Goal: Task Accomplishment & Management: Use online tool/utility

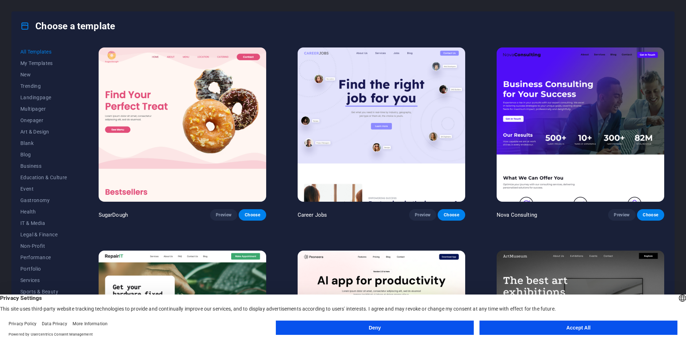
click at [579, 330] on button "Accept All" at bounding box center [578, 328] width 198 height 14
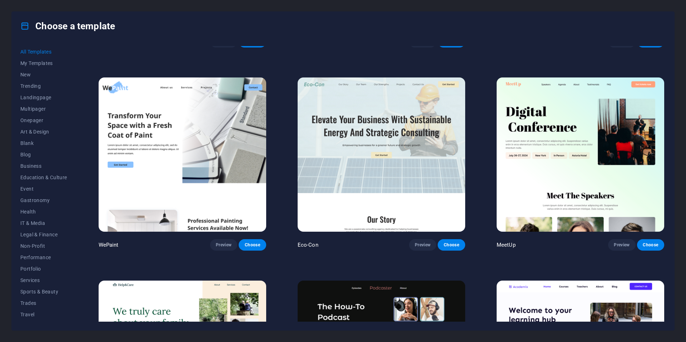
scroll to position [587, 0]
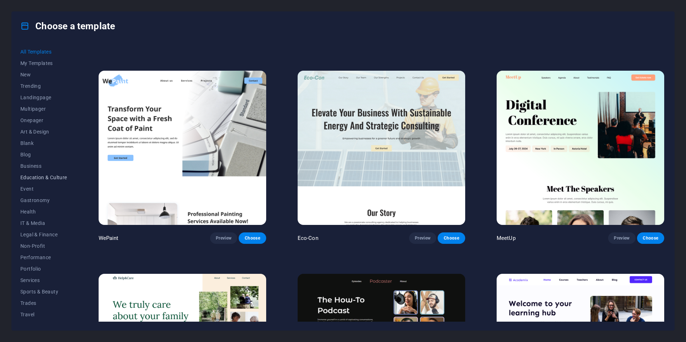
click at [41, 178] on span "Education & Culture" at bounding box center [43, 178] width 47 height 6
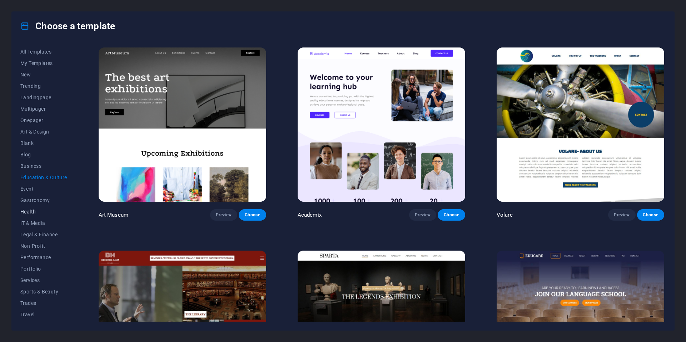
click at [39, 210] on span "Health" at bounding box center [43, 212] width 47 height 6
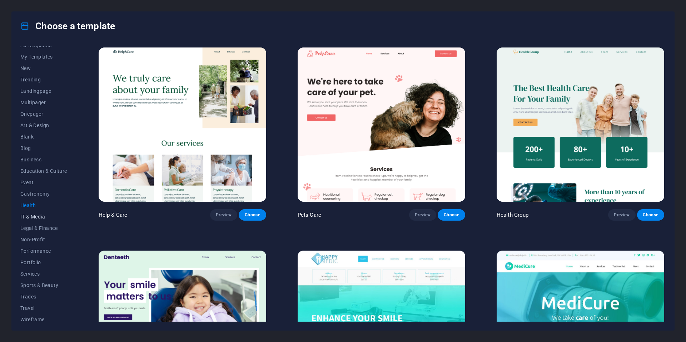
scroll to position [10, 0]
click at [33, 293] on span "Trades" at bounding box center [43, 293] width 47 height 6
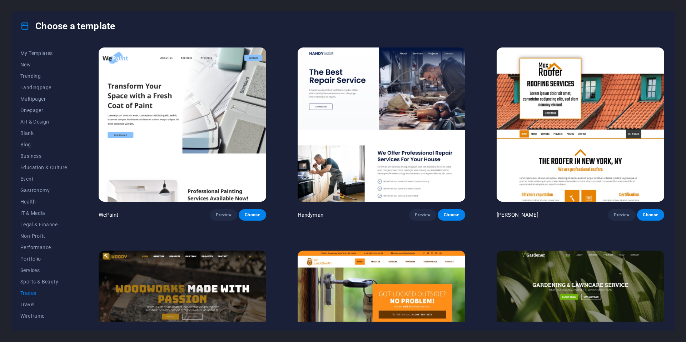
scroll to position [0, 0]
click at [46, 61] on span "My Templates" at bounding box center [43, 63] width 47 height 6
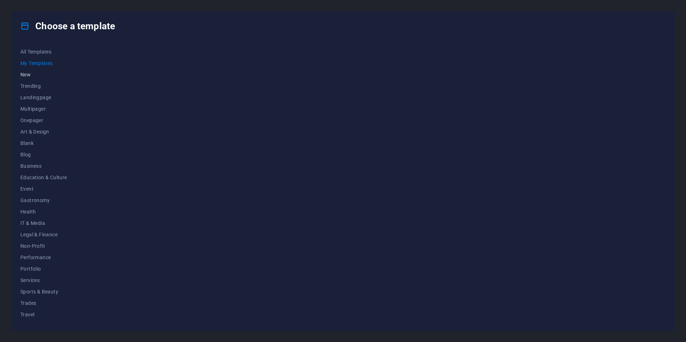
click at [40, 73] on span "New" at bounding box center [43, 75] width 47 height 6
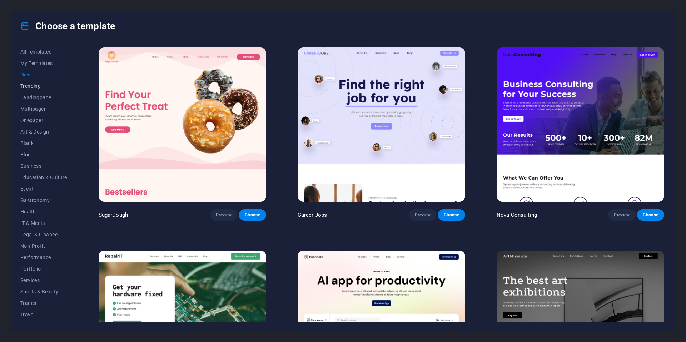
click at [41, 84] on span "Trending" at bounding box center [43, 86] width 47 height 6
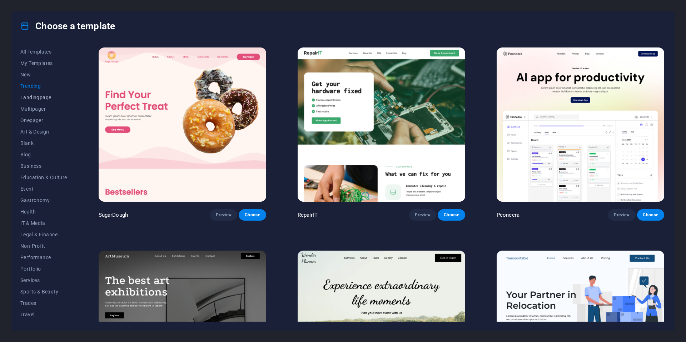
click at [43, 97] on span "Landingpage" at bounding box center [43, 98] width 47 height 6
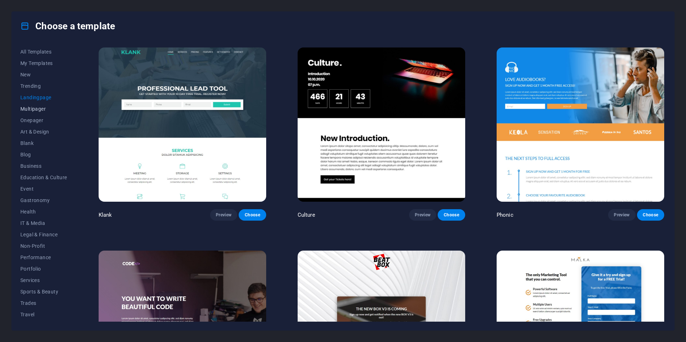
click at [42, 108] on span "Multipager" at bounding box center [43, 109] width 47 height 6
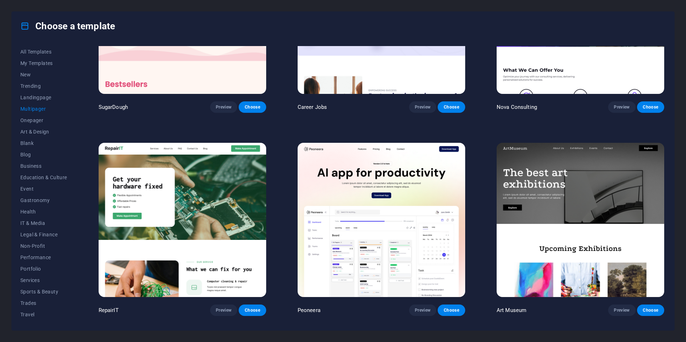
scroll to position [197, 0]
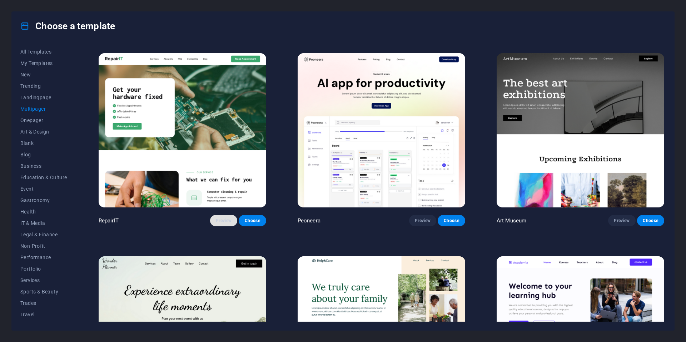
click at [219, 222] on span "Preview" at bounding box center [224, 221] width 16 height 6
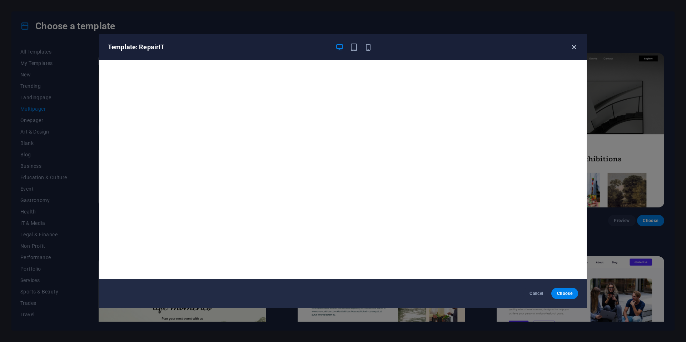
click at [572, 48] on icon "button" at bounding box center [574, 47] width 8 height 8
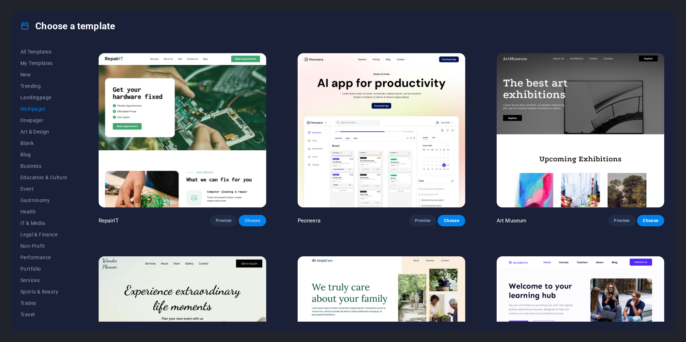
click at [253, 221] on span "Choose" at bounding box center [252, 221] width 16 height 6
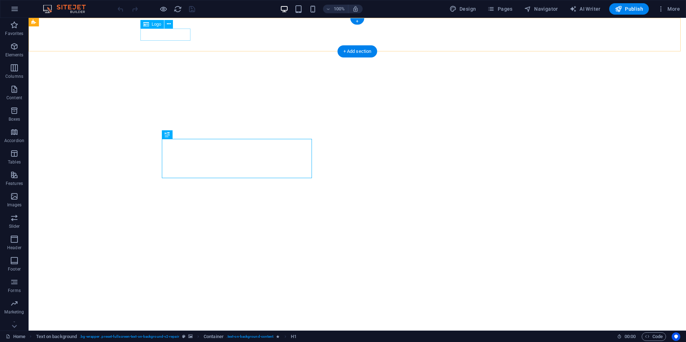
select select "px"
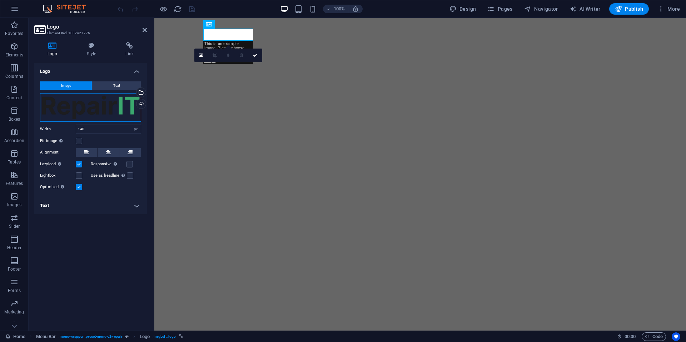
click at [110, 108] on div "Drag files here, click to choose files or select files from Files or our free s…" at bounding box center [90, 107] width 101 height 29
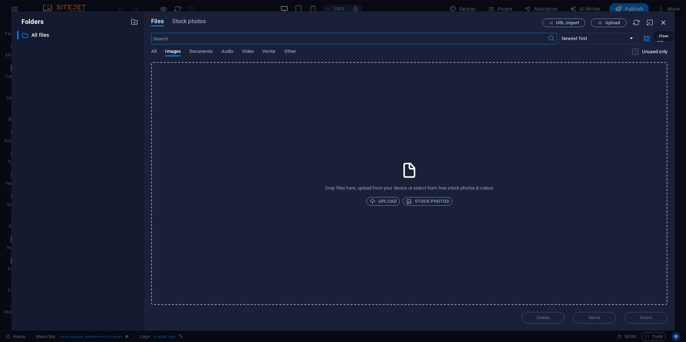
click at [662, 22] on icon "button" at bounding box center [663, 23] width 8 height 8
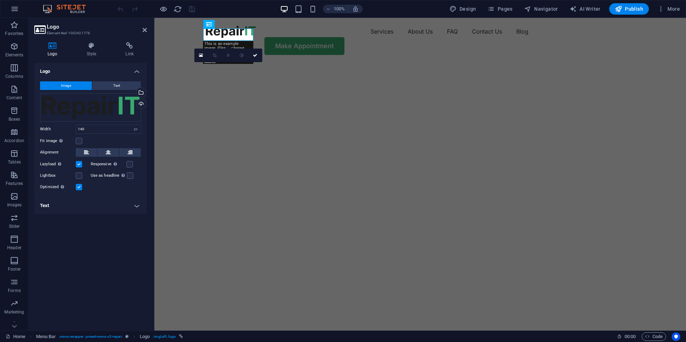
click at [122, 209] on h4 "Text" at bounding box center [90, 205] width 112 height 17
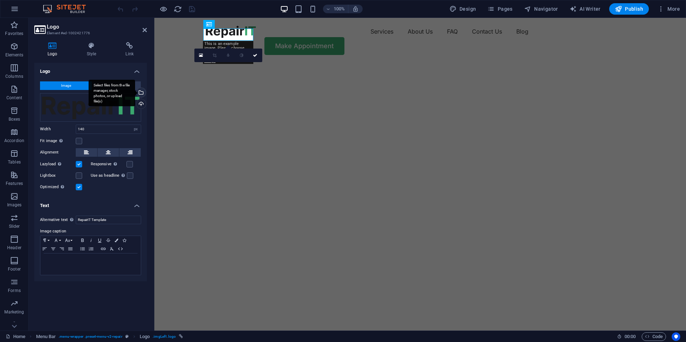
click at [144, 93] on div "Select files from the file manager, stock photos, or upload file(s)" at bounding box center [140, 93] width 11 height 11
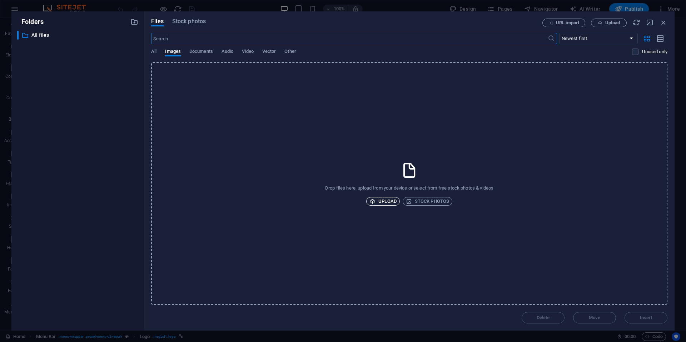
click at [392, 204] on span "Upload" at bounding box center [382, 201] width 27 height 9
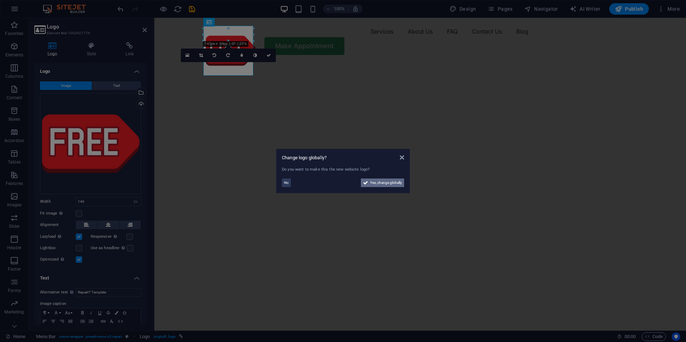
click at [377, 182] on span "Yes, change globally" at bounding box center [386, 183] width 32 height 9
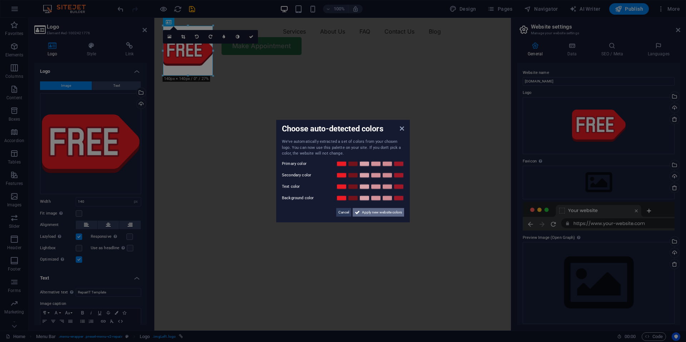
click at [380, 213] on span "Apply new website colors" at bounding box center [382, 212] width 40 height 9
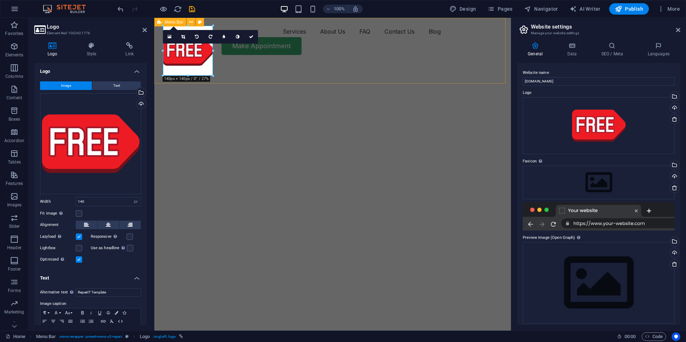
click at [270, 63] on div "Menu Services About Us FAQ Contact Us Blog Make Appointment" at bounding box center [332, 40] width 356 height 45
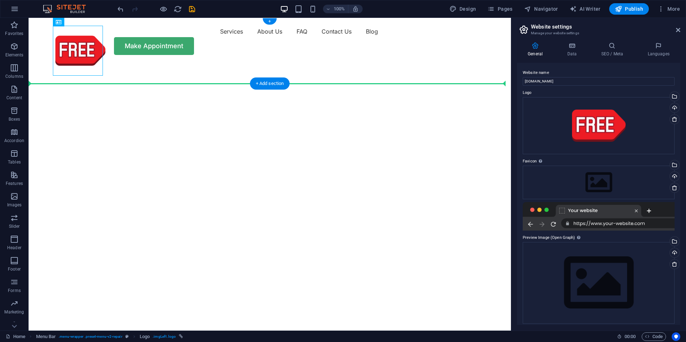
drag, startPoint x: 76, startPoint y: 57, endPoint x: 120, endPoint y: 65, distance: 45.0
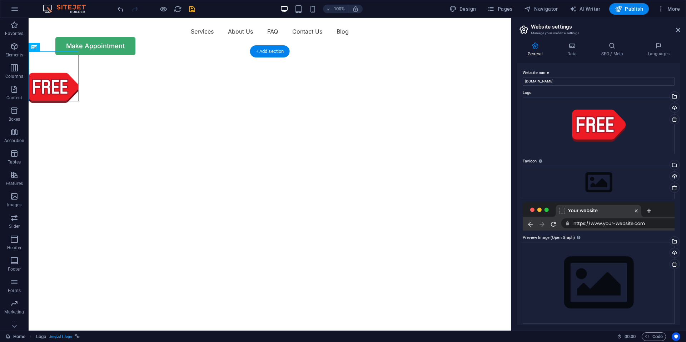
click at [121, 63] on img "1/2" at bounding box center [267, 63] width 477 height 0
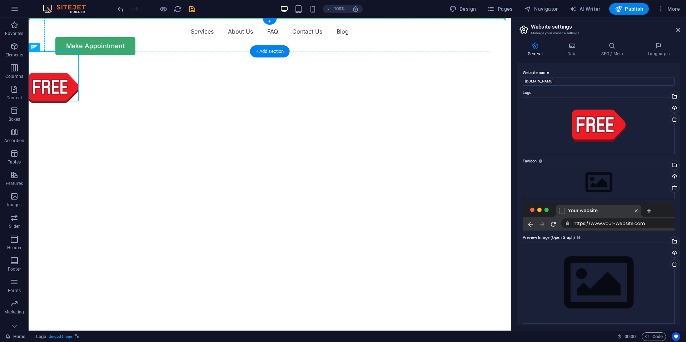
drag, startPoint x: 41, startPoint y: 71, endPoint x: 100, endPoint y: 32, distance: 71.0
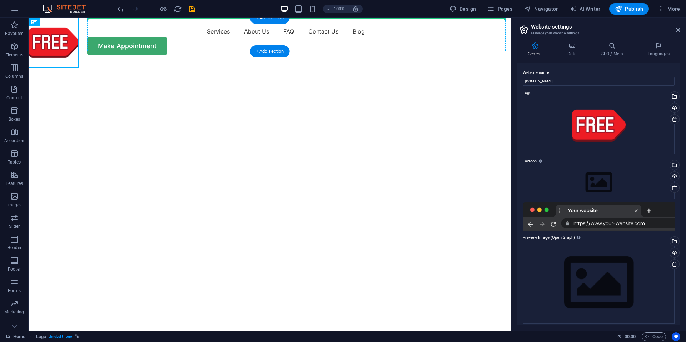
drag, startPoint x: 53, startPoint y: 41, endPoint x: 115, endPoint y: 35, distance: 62.8
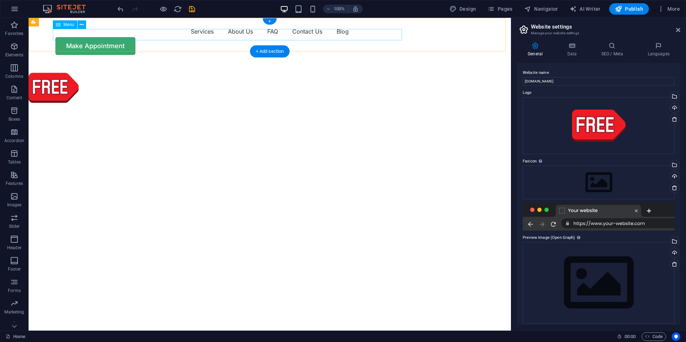
click at [167, 37] on nav "Services About Us FAQ Contact Us Blog" at bounding box center [269, 31] width 428 height 11
click at [164, 35] on nav "Services About Us FAQ Contact Us Blog" at bounding box center [269, 31] width 428 height 11
select select "1"
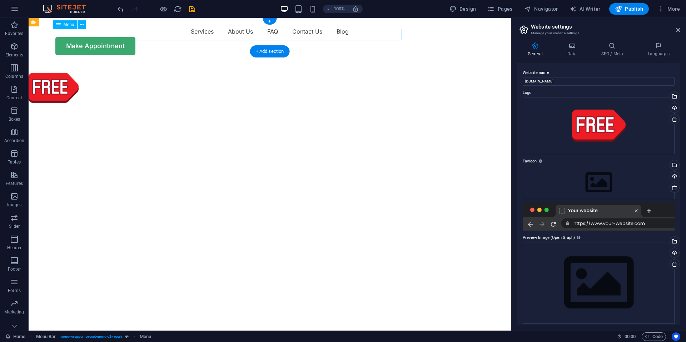
select select
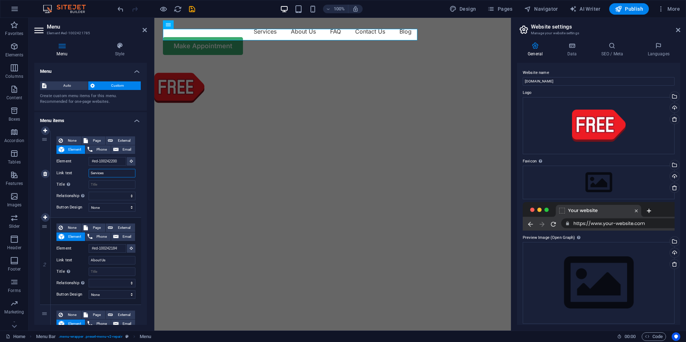
click at [111, 171] on input "Services" at bounding box center [112, 173] width 47 height 9
drag, startPoint x: 112, startPoint y: 172, endPoint x: 81, endPoint y: 171, distance: 31.4
click at [81, 171] on div "Link text Services" at bounding box center [95, 173] width 79 height 9
select select
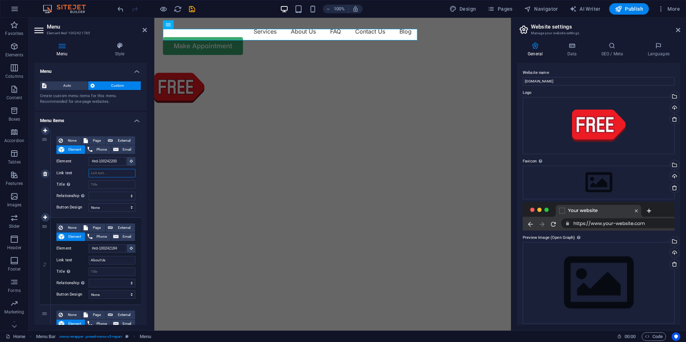
select select
type input "prueba 1"
select select
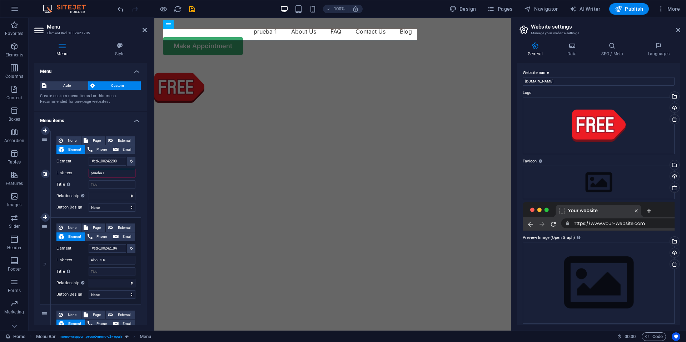
select select
type input "prueba 1"
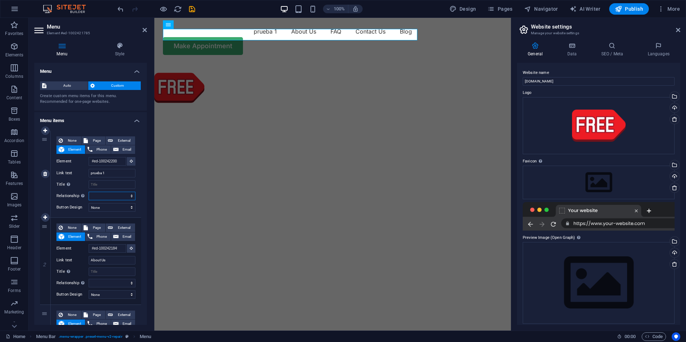
click at [115, 197] on select "alternate author bookmark external help license next nofollow noreferrer noopen…" at bounding box center [112, 196] width 47 height 9
click at [126, 206] on select "None Default Primary Secondary" at bounding box center [112, 207] width 47 height 9
select select "primary"
click at [89, 203] on select "None Default Primary Secondary" at bounding box center [112, 207] width 47 height 9
select select
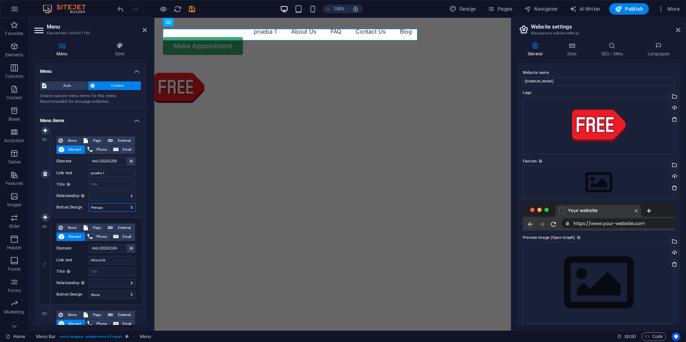
select select
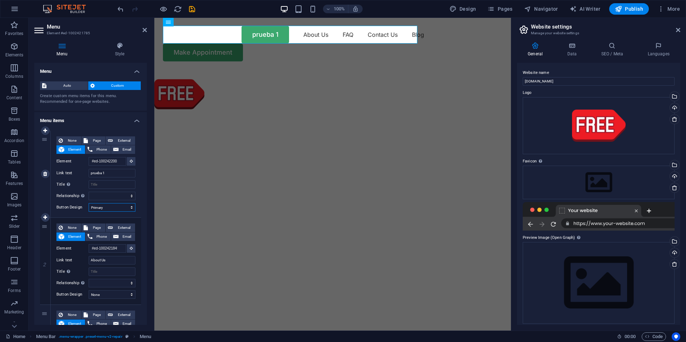
click at [130, 209] on select "None Default Primary Secondary" at bounding box center [112, 207] width 47 height 9
select select "secondary"
click at [89, 203] on select "None Default Primary Secondary" at bounding box center [112, 207] width 47 height 9
select select
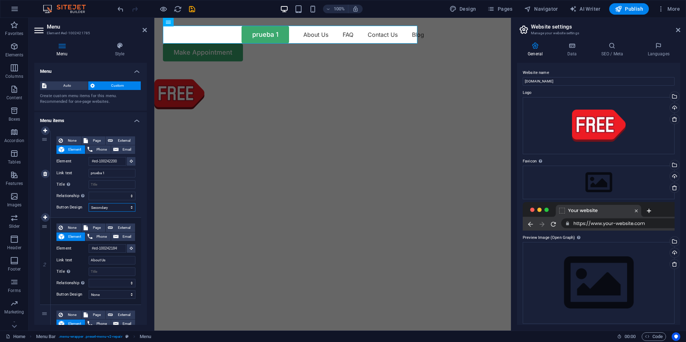
select select
click at [129, 208] on select "None Default Primary Secondary" at bounding box center [112, 207] width 47 height 9
select select "default"
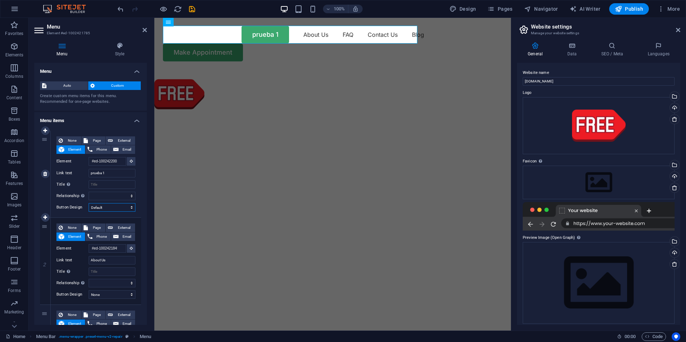
click at [89, 203] on select "None Default Primary Secondary" at bounding box center [112, 207] width 47 height 9
select select
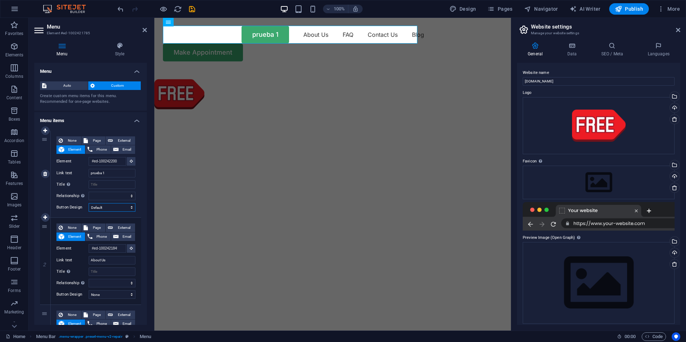
select select
click at [128, 206] on select "None Default Primary Secondary" at bounding box center [112, 207] width 47 height 9
select select
click at [89, 203] on select "None Default Primary Secondary" at bounding box center [112, 207] width 47 height 9
select select
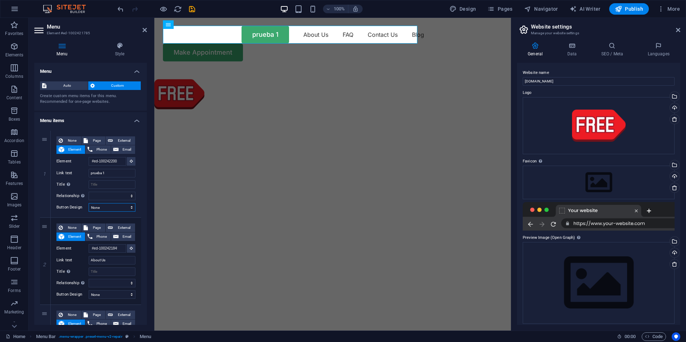
select select
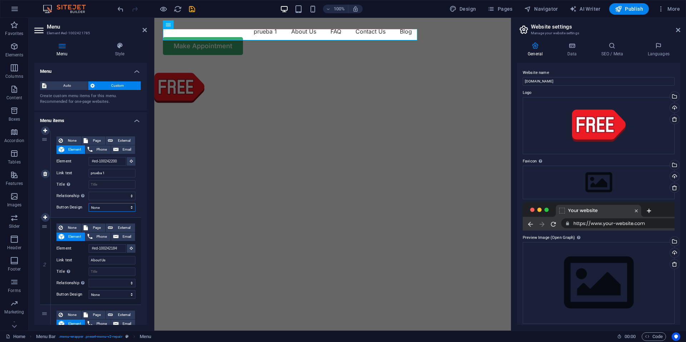
click at [119, 208] on select "None Default Primary Secondary" at bounding box center [112, 207] width 47 height 9
select select "default"
click at [89, 203] on select "None Default Primary Secondary" at bounding box center [112, 207] width 47 height 9
select select
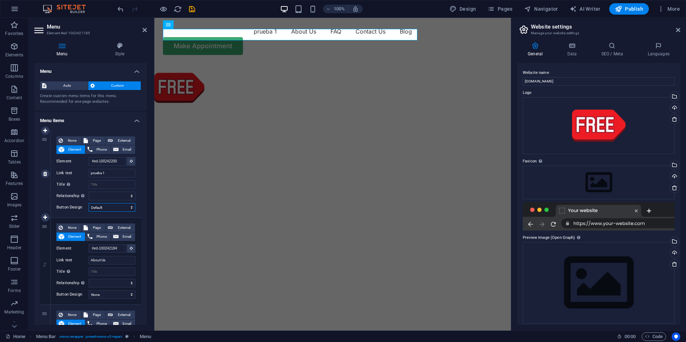
select select
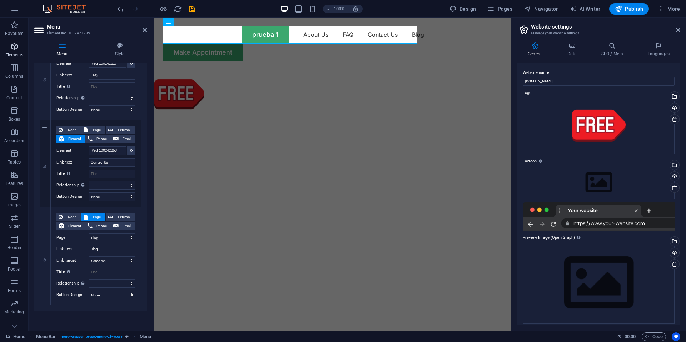
click at [21, 55] on p "Elements" at bounding box center [14, 55] width 18 height 6
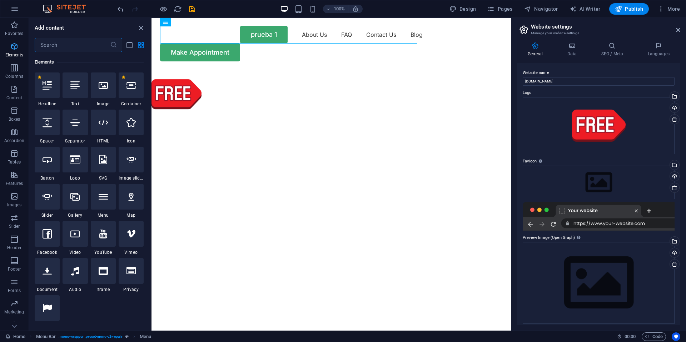
scroll to position [76, 0]
click at [48, 162] on icon at bounding box center [46, 159] width 9 height 9
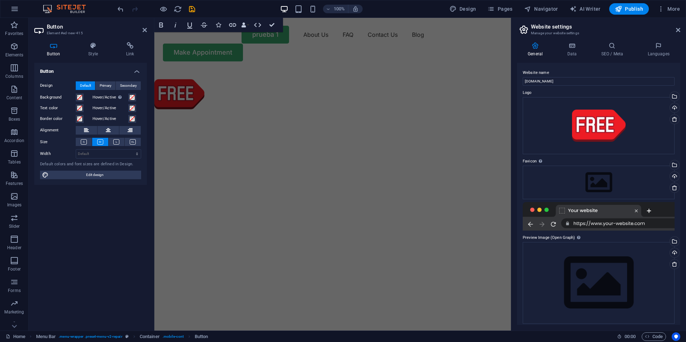
click at [141, 29] on h2 "Button" at bounding box center [97, 27] width 100 height 6
click at [145, 32] on icon at bounding box center [144, 30] width 4 height 6
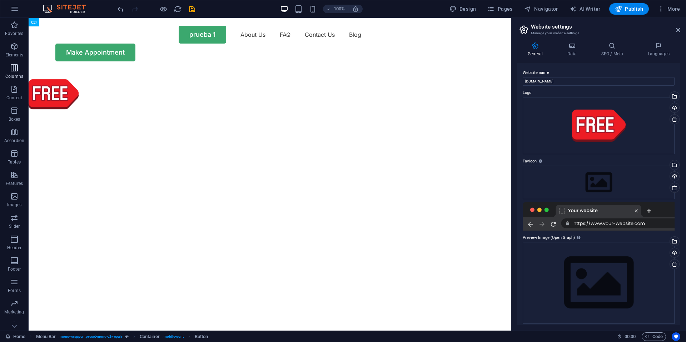
click at [14, 72] on span "Columns" at bounding box center [14, 72] width 29 height 17
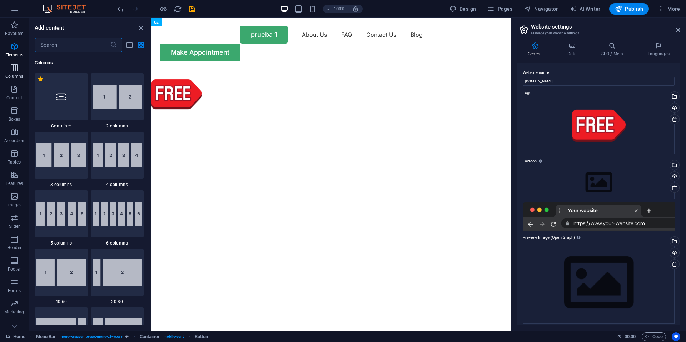
scroll to position [354, 0]
click at [12, 87] on icon "button" at bounding box center [14, 89] width 9 height 9
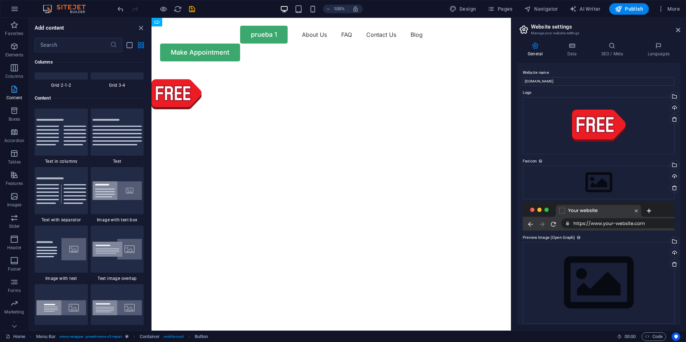
scroll to position [1249, 0]
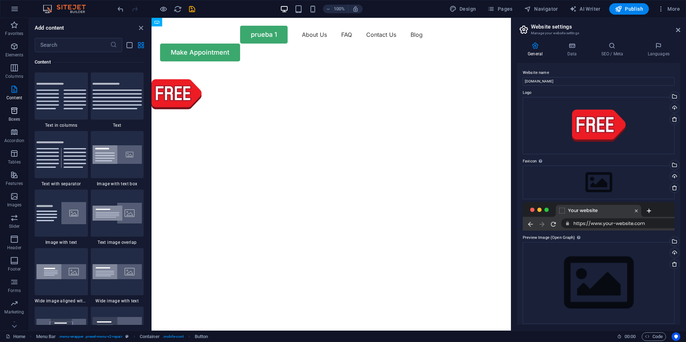
click at [18, 108] on icon "button" at bounding box center [14, 110] width 9 height 9
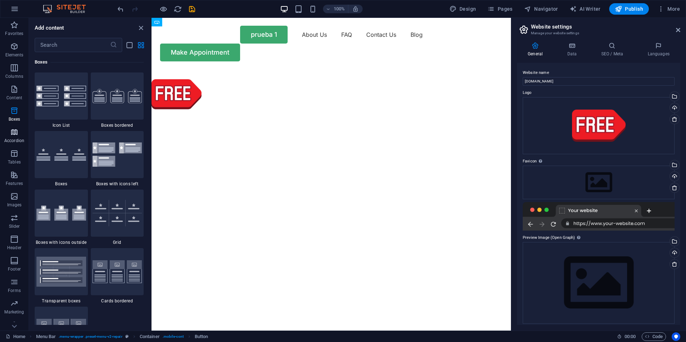
click at [15, 145] on button "Accordion" at bounding box center [14, 135] width 29 height 21
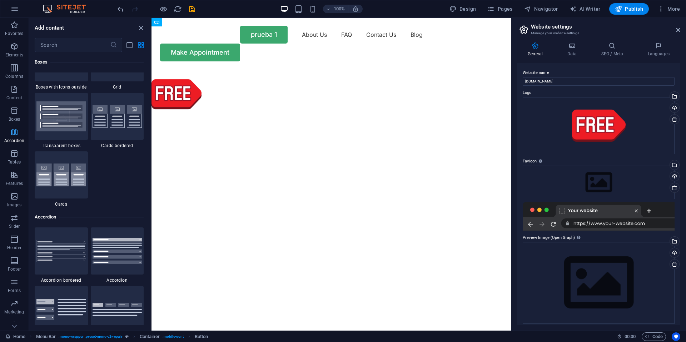
scroll to position [2280, 0]
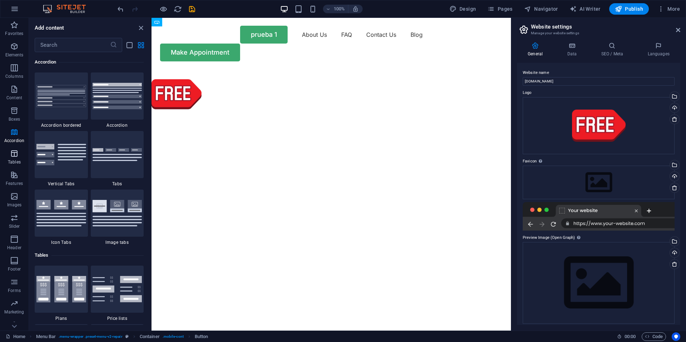
click at [16, 151] on icon "button" at bounding box center [14, 153] width 9 height 9
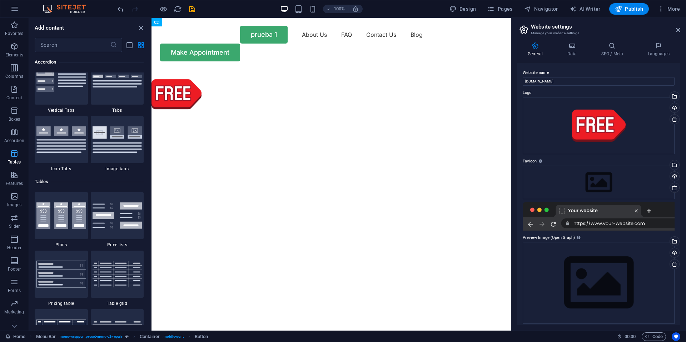
scroll to position [2473, 0]
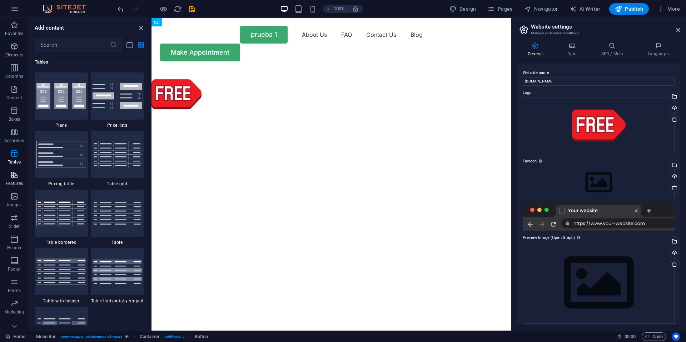
click at [11, 182] on p "Features" at bounding box center [14, 184] width 17 height 6
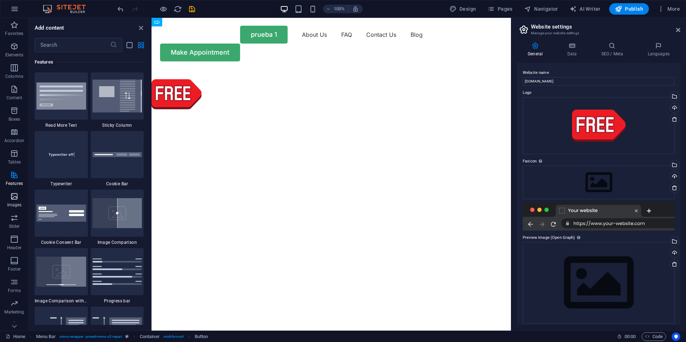
click at [14, 196] on icon "button" at bounding box center [14, 196] width 9 height 9
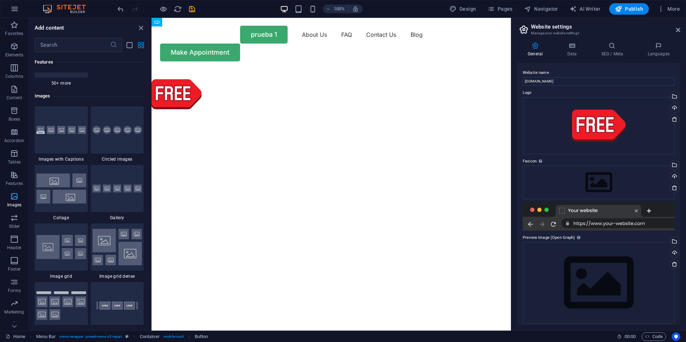
scroll to position [3621, 0]
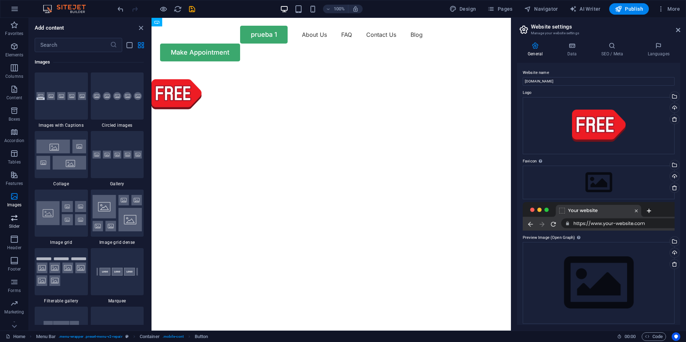
click at [16, 221] on icon "button" at bounding box center [14, 218] width 9 height 9
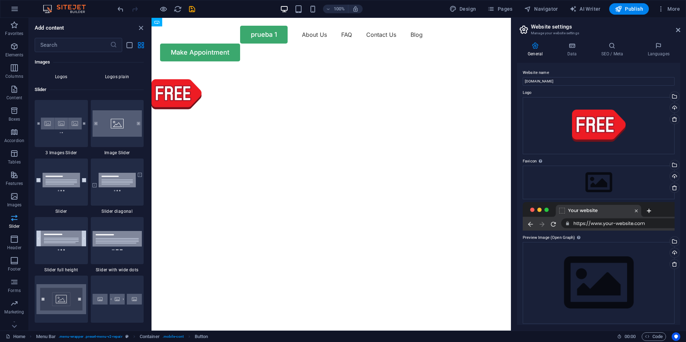
scroll to position [4048, 0]
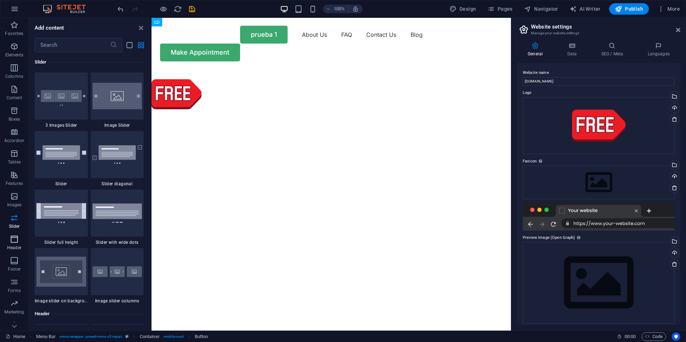
click at [19, 241] on span "Header" at bounding box center [14, 243] width 29 height 17
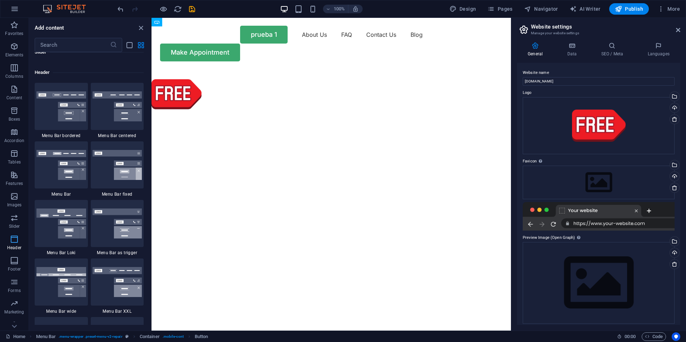
scroll to position [4300, 0]
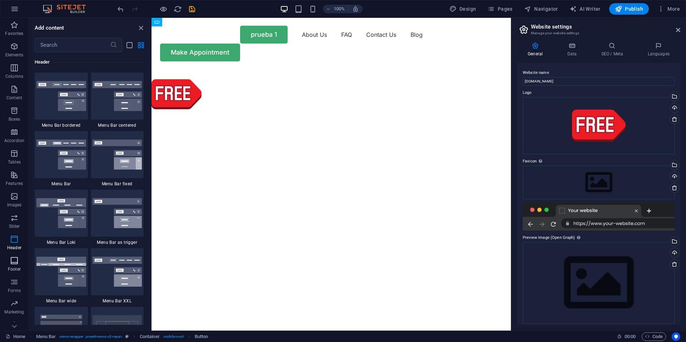
click at [15, 260] on icon "button" at bounding box center [14, 260] width 9 height 9
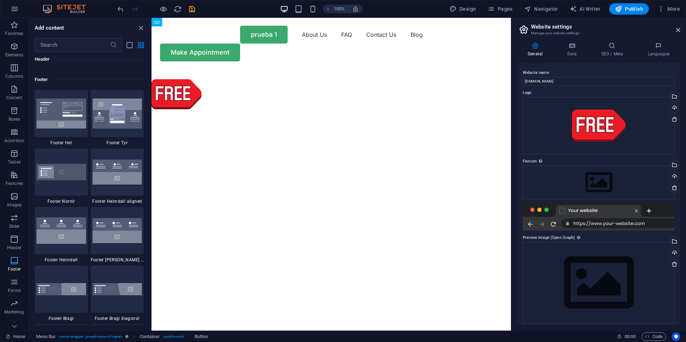
scroll to position [4727, 0]
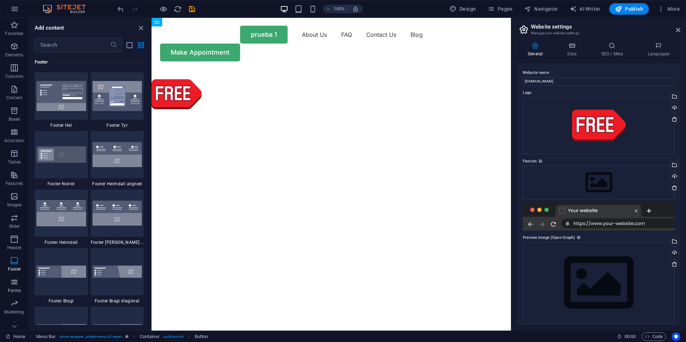
click at [14, 285] on icon "button" at bounding box center [14, 282] width 9 height 9
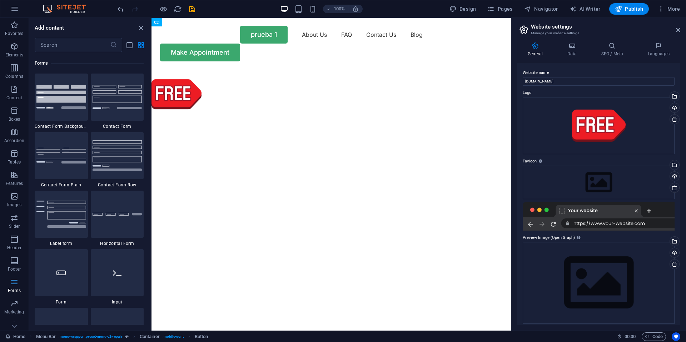
scroll to position [5213, 0]
click at [13, 299] on icon "button" at bounding box center [14, 303] width 9 height 9
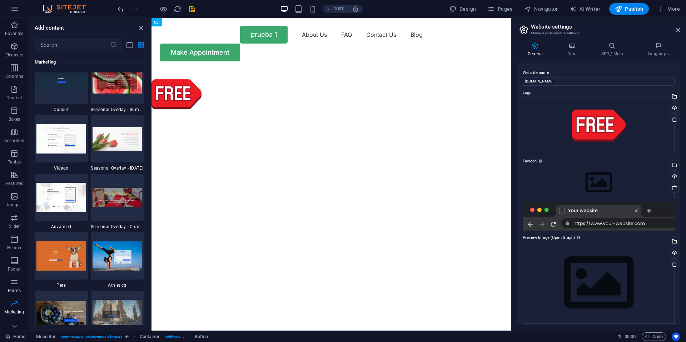
scroll to position [9, 0]
click at [15, 320] on icon "button" at bounding box center [14, 316] width 9 height 9
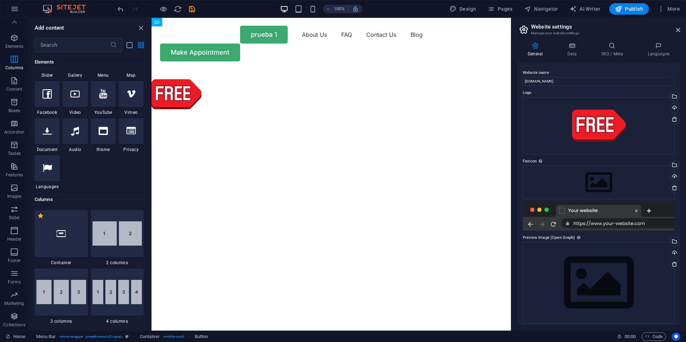
scroll to position [0, 0]
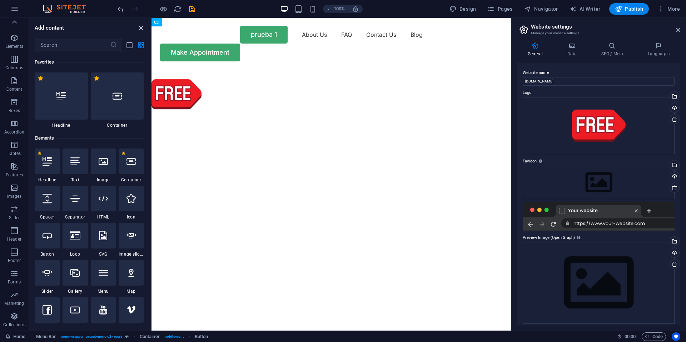
click at [138, 24] on icon "close panel" at bounding box center [141, 28] width 8 height 8
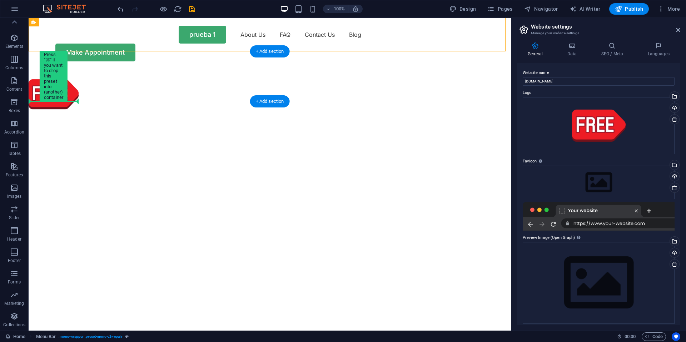
drag, startPoint x: 79, startPoint y: 42, endPoint x: 48, endPoint y: 78, distance: 47.4
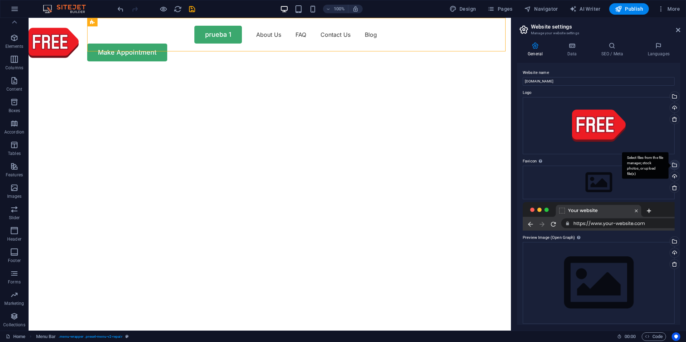
click at [668, 165] on div "Select files from the file manager, stock photos, or upload file(s)" at bounding box center [645, 165] width 46 height 27
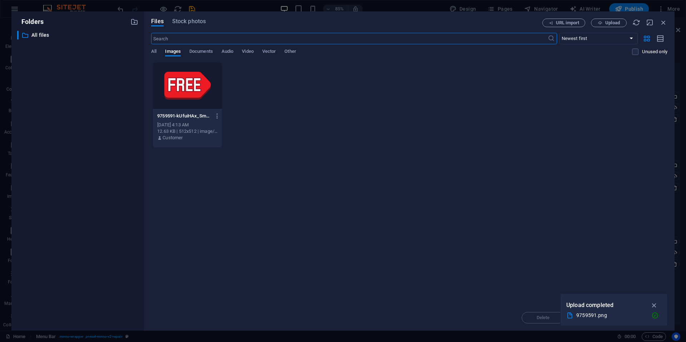
click at [197, 72] on div at bounding box center [187, 85] width 69 height 46
click at [197, 86] on div "1" at bounding box center [187, 85] width 69 height 46
click at [197, 86] on div at bounding box center [187, 85] width 69 height 46
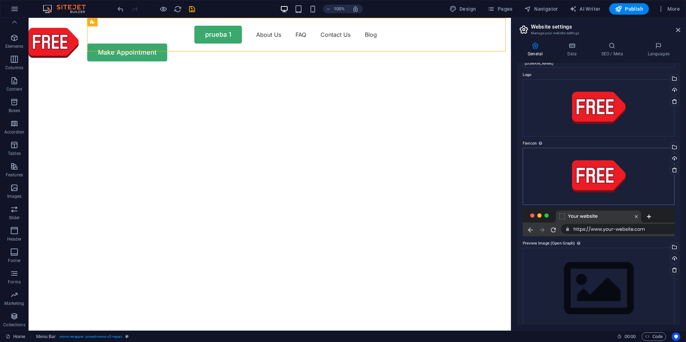
scroll to position [28, 0]
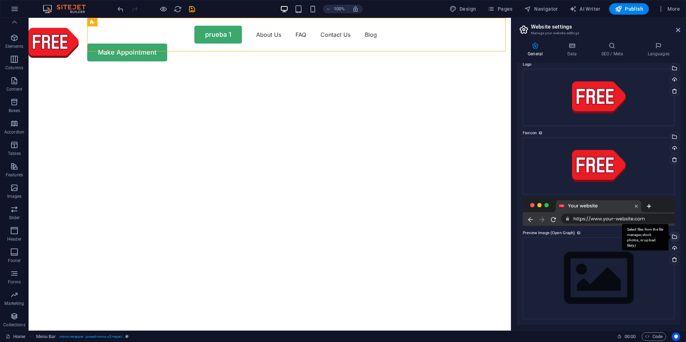
click at [672, 237] on div "Select files from the file manager, stock photos, or upload file(s)" at bounding box center [673, 237] width 11 height 11
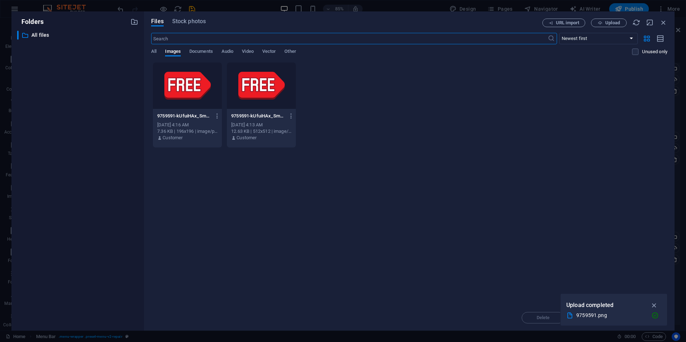
click at [252, 87] on div at bounding box center [261, 85] width 69 height 46
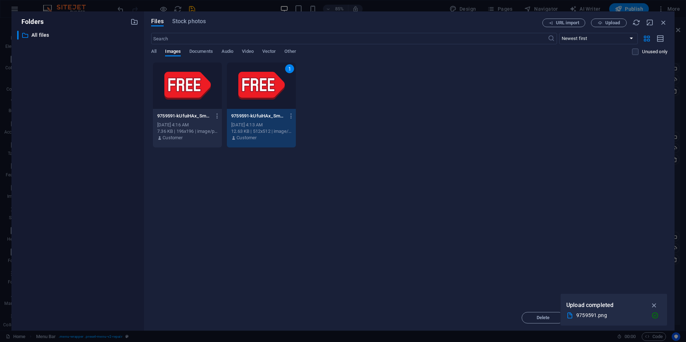
click at [252, 87] on div "1" at bounding box center [261, 85] width 69 height 46
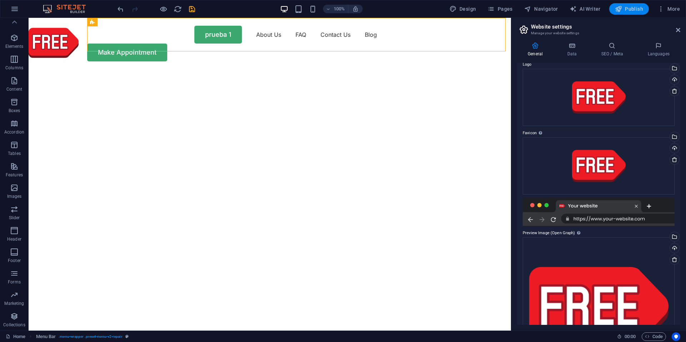
click at [621, 11] on icon "button" at bounding box center [618, 8] width 7 height 7
